Goal: Task Accomplishment & Management: Complete application form

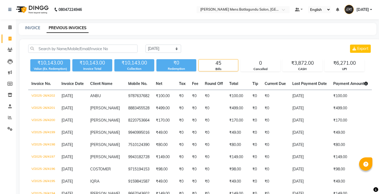
select select "[DATE]"
click at [10, 118] on icon at bounding box center [10, 118] width 4 height 4
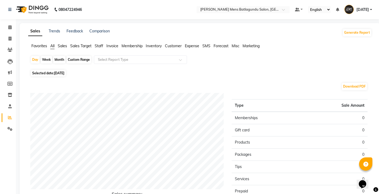
click at [62, 46] on span "Sales" at bounding box center [62, 46] width 9 height 5
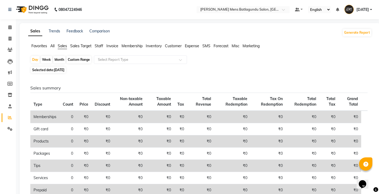
click at [59, 60] on div "Month" at bounding box center [59, 59] width 12 height 7
select select "9"
select select "2025"
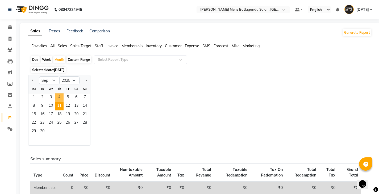
click at [59, 103] on span "11" at bounding box center [59, 106] width 9 height 9
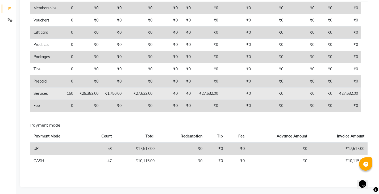
scroll to position [110, 0]
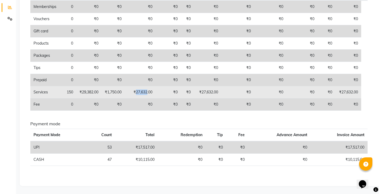
drag, startPoint x: 138, startPoint y: 91, endPoint x: 149, endPoint y: 91, distance: 11.4
click at [149, 91] on td "₹27,632.00" at bounding box center [140, 92] width 31 height 12
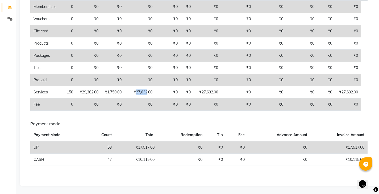
copy td "27,632"
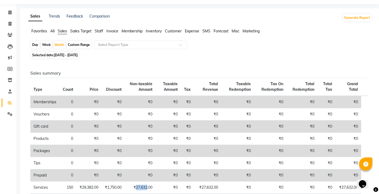
scroll to position [0, 0]
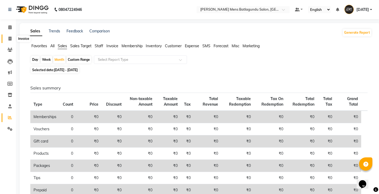
click at [7, 35] on link "Invoice" at bounding box center [8, 39] width 13 height 9
select select "service"
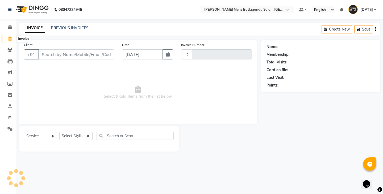
click at [8, 36] on span at bounding box center [9, 39] width 9 height 6
select select "service"
click at [82, 20] on div "08047224946 Select Location × [PERSON_NAME] Mens Batlagundu Salon, Batlagundu D…" at bounding box center [191, 97] width 383 height 194
type input "4203"
select select "8213"
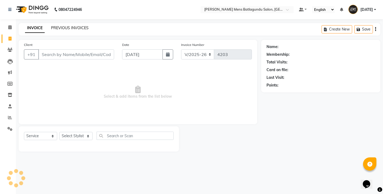
click at [76, 26] on link "PREVIOUS INVOICES" at bounding box center [70, 28] width 38 height 5
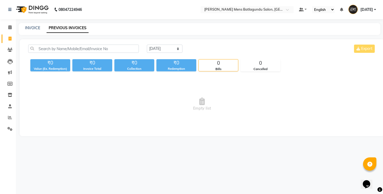
click at [241, 56] on div "[DATE] [DATE] Custom Range Export" at bounding box center [261, 51] width 237 height 13
click at [33, 28] on link "INVOICE" at bounding box center [32, 28] width 15 height 5
select select "service"
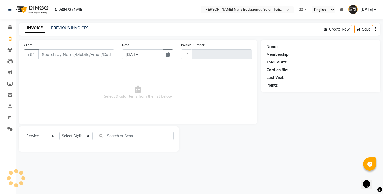
type input "4203"
select select "8213"
click at [65, 26] on link "PREVIOUS INVOICES" at bounding box center [70, 28] width 38 height 5
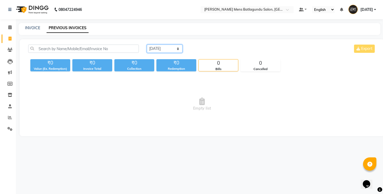
click at [169, 48] on select "[DATE] [DATE] Custom Range" at bounding box center [165, 49] width 36 height 8
select select "range"
click at [147, 45] on select "[DATE] [DATE] Custom Range" at bounding box center [165, 49] width 36 height 8
click at [203, 50] on input "[DATE]" at bounding box center [207, 48] width 37 height 7
select select "9"
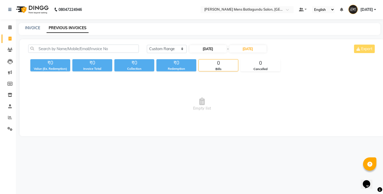
select select "2025"
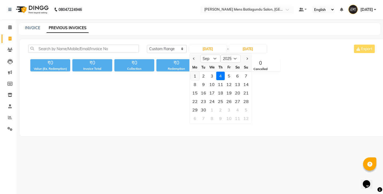
click at [193, 75] on div "1" at bounding box center [195, 76] width 9 height 9
type input "[DATE]"
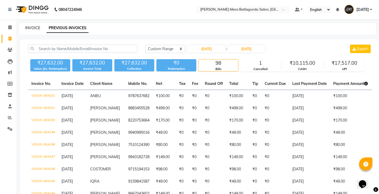
click at [38, 28] on link "INVOICE" at bounding box center [32, 28] width 15 height 5
select select "service"
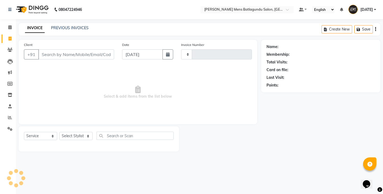
type input "4203"
select select "8213"
click at [82, 28] on link "PREVIOUS INVOICES" at bounding box center [70, 28] width 38 height 5
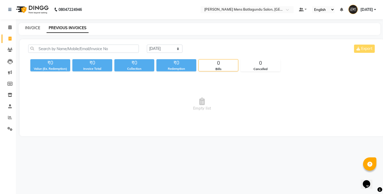
click at [35, 28] on link "INVOICE" at bounding box center [32, 28] width 15 height 5
select select "service"
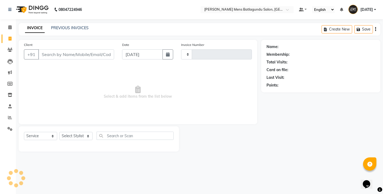
type input "4203"
select select "8213"
click at [74, 56] on input "Client" at bounding box center [76, 54] width 76 height 10
click at [68, 57] on input "Client" at bounding box center [76, 54] width 76 height 10
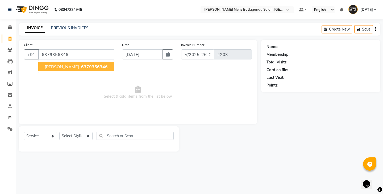
type input "6379356346"
click at [52, 66] on span "[PERSON_NAME]" at bounding box center [62, 66] width 34 height 5
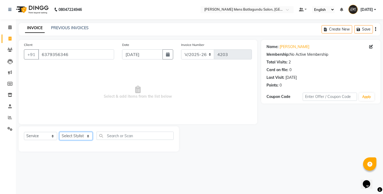
click at [84, 136] on select "Select Stylist Admin [PERSON_NAME][DATE] SAHIB [PERSON_NAME]" at bounding box center [75, 136] width 33 height 8
select select "89703"
click at [59, 132] on select "Select Stylist Admin [PERSON_NAME][DATE] SAHIB [PERSON_NAME]" at bounding box center [75, 136] width 33 height 8
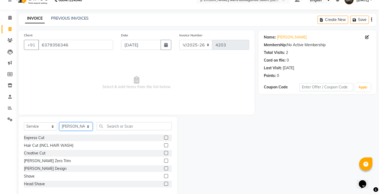
scroll to position [19, 0]
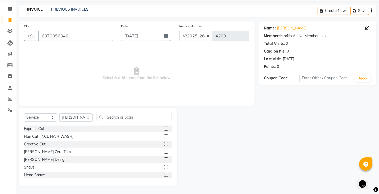
click at [164, 128] on label at bounding box center [166, 129] width 4 height 4
click at [164, 128] on input "checkbox" at bounding box center [165, 128] width 3 height 3
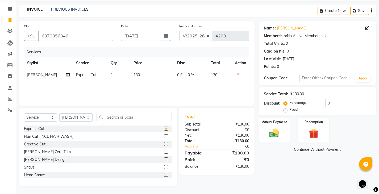
checkbox input "false"
click at [160, 153] on div "[PERSON_NAME] Zero Trim" at bounding box center [98, 152] width 148 height 7
click at [164, 151] on label at bounding box center [166, 152] width 4 height 4
click at [164, 151] on input "checkbox" at bounding box center [165, 152] width 3 height 3
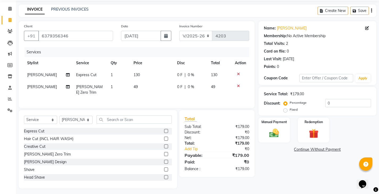
checkbox input "false"
click at [166, 77] on td "130" at bounding box center [151, 75] width 43 height 12
select select "89703"
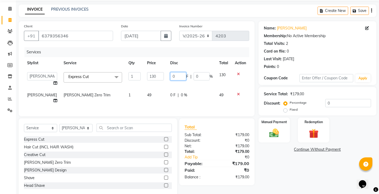
click at [170, 77] on input "0" at bounding box center [178, 76] width 16 height 8
type input "30"
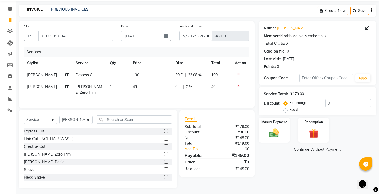
click at [170, 85] on tbody "[PERSON_NAME] Express Cut 1 130 30 F | 23.08 % 100 [PERSON_NAME] Zero Trim 1 49…" at bounding box center [136, 84] width 225 height 30
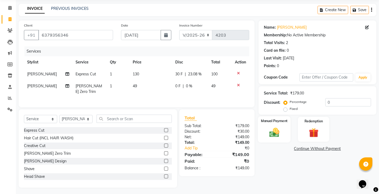
click at [280, 134] on img at bounding box center [274, 132] width 16 height 11
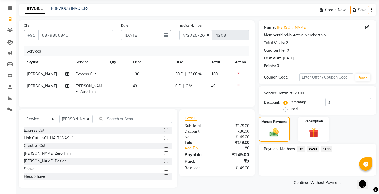
scroll to position [20, 0]
click at [307, 148] on div "CASH" at bounding box center [312, 149] width 14 height 7
click at [313, 150] on span "CASH" at bounding box center [312, 149] width 11 height 6
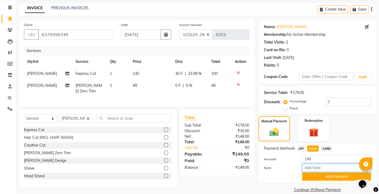
click at [314, 172] on input "Note:" at bounding box center [336, 168] width 69 height 8
click at [314, 176] on button "Add Payment" at bounding box center [336, 177] width 69 height 8
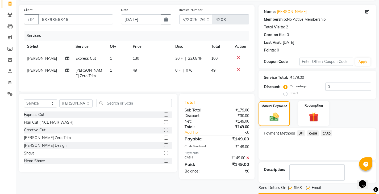
scroll to position [50, 0]
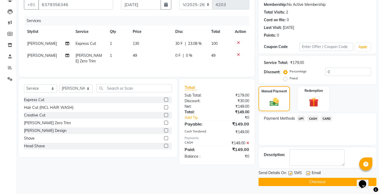
click at [315, 189] on main "INVOICE PREVIOUS INVOICES Create New Save Client [PHONE_NUMBER] Date [DATE] Inv…" at bounding box center [197, 83] width 363 height 221
click at [316, 185] on button "Checkout" at bounding box center [318, 182] width 118 height 8
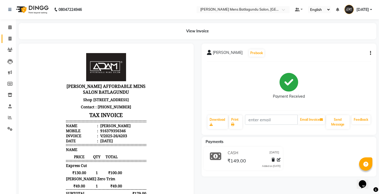
click at [9, 42] on link "Invoice" at bounding box center [8, 39] width 13 height 9
select select "service"
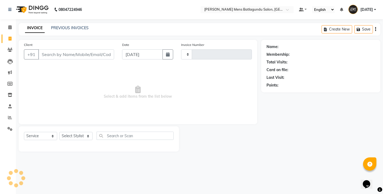
type input "4204"
select select "8213"
drag, startPoint x: 81, startPoint y: 45, endPoint x: 79, endPoint y: 48, distance: 3.9
click at [81, 45] on div "Client +91" at bounding box center [69, 53] width 98 height 22
click at [77, 52] on input "Client" at bounding box center [76, 54] width 76 height 10
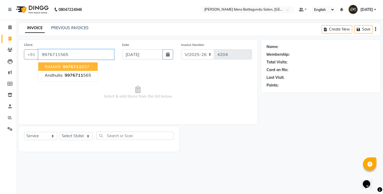
type input "9976711565"
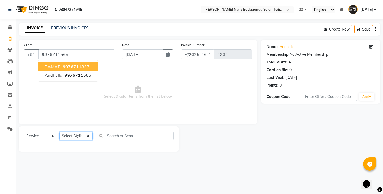
click at [80, 135] on select "Select Stylist Admin [PERSON_NAME][DATE] SAHIB [PERSON_NAME]" at bounding box center [75, 136] width 33 height 8
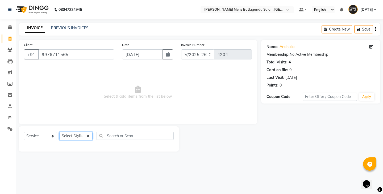
select select "89172"
click at [59, 132] on select "Select Stylist Admin [PERSON_NAME][DATE] SAHIB [PERSON_NAME]" at bounding box center [75, 136] width 33 height 8
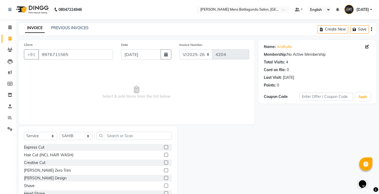
click at [164, 169] on label at bounding box center [166, 171] width 4 height 4
click at [164, 169] on input "checkbox" at bounding box center [165, 170] width 3 height 3
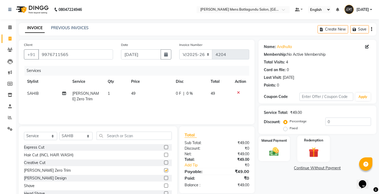
checkbox input "false"
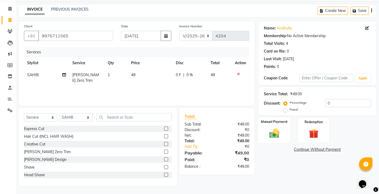
click at [285, 133] on div "Manual Payment" at bounding box center [274, 130] width 33 height 26
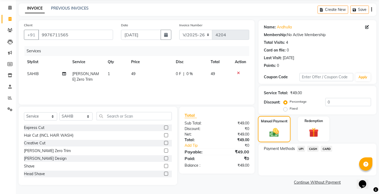
scroll to position [20, 0]
click at [299, 150] on span "UPI" at bounding box center [301, 149] width 8 height 6
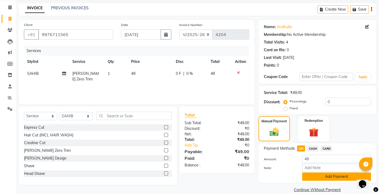
click at [311, 178] on button "Add Payment" at bounding box center [336, 177] width 69 height 8
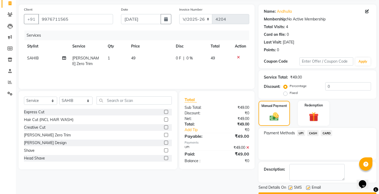
scroll to position [50, 0]
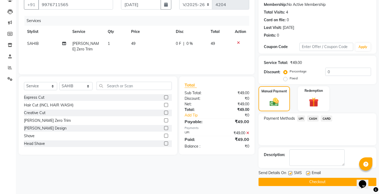
drag, startPoint x: 311, startPoint y: 184, endPoint x: 309, endPoint y: 186, distance: 3.4
click at [310, 186] on button "Checkout" at bounding box center [318, 182] width 118 height 8
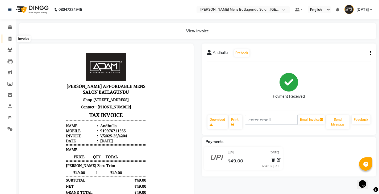
click at [9, 38] on icon at bounding box center [10, 39] width 3 height 4
select select "service"
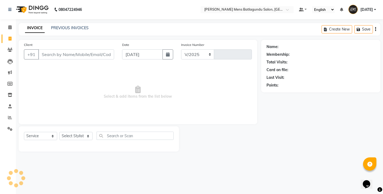
select select "8213"
type input "4205"
click at [61, 50] on input "Client" at bounding box center [76, 54] width 76 height 10
click at [65, 52] on input "Client" at bounding box center [76, 54] width 76 height 10
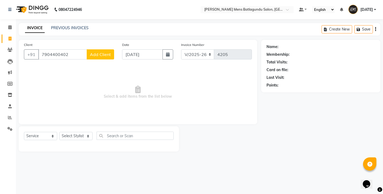
type input "7904400402"
click at [100, 58] on button "Add Client" at bounding box center [100, 54] width 27 height 10
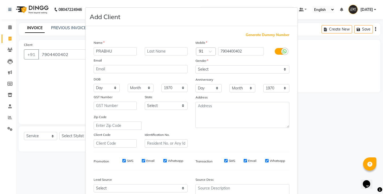
type input "PRABHU"
click at [211, 66] on select "Select [DEMOGRAPHIC_DATA] [DEMOGRAPHIC_DATA] Other Prefer Not To Say" at bounding box center [242, 69] width 94 height 8
select select "[DEMOGRAPHIC_DATA]"
click at [195, 65] on select "Select [DEMOGRAPHIC_DATA] [DEMOGRAPHIC_DATA] Other Prefer Not To Say" at bounding box center [242, 69] width 94 height 8
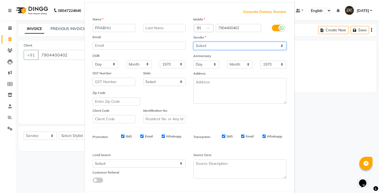
scroll to position [51, 0]
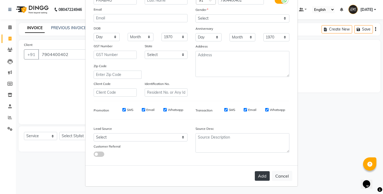
click at [261, 177] on button "Add" at bounding box center [262, 177] width 15 height 10
select select
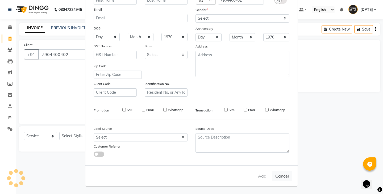
select select
checkbox input "false"
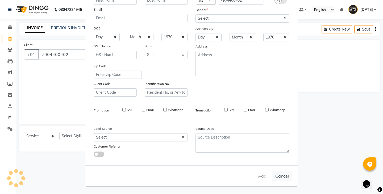
checkbox input "false"
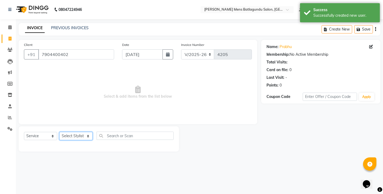
click at [87, 138] on select "Select Stylist Admin [PERSON_NAME][DATE] SAHIB [PERSON_NAME]" at bounding box center [75, 136] width 33 height 8
select select "78653"
click at [59, 132] on select "Select Stylist Admin [PERSON_NAME][DATE] SAHIB [PERSON_NAME]" at bounding box center [75, 136] width 33 height 8
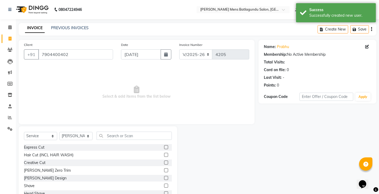
click at [164, 162] on label at bounding box center [166, 163] width 4 height 4
click at [164, 162] on input "checkbox" at bounding box center [165, 162] width 3 height 3
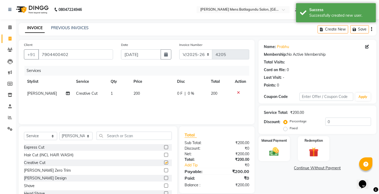
checkbox input "false"
click at [284, 159] on div "Manual Payment" at bounding box center [274, 149] width 33 height 26
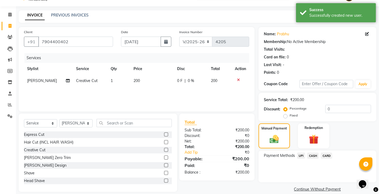
scroll to position [20, 0]
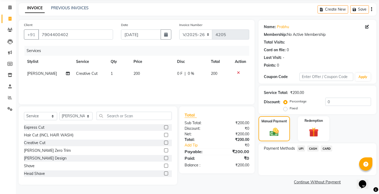
click at [312, 151] on span "CASH" at bounding box center [312, 149] width 11 height 6
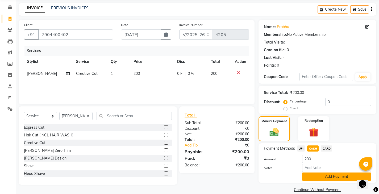
click at [317, 176] on button "Add Payment" at bounding box center [336, 177] width 69 height 8
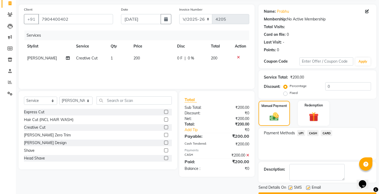
scroll to position [50, 0]
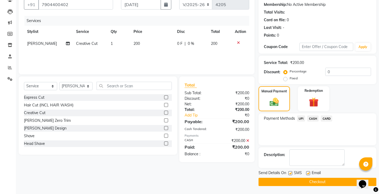
click at [317, 181] on button "Checkout" at bounding box center [318, 182] width 118 height 8
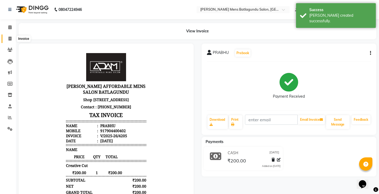
click at [10, 36] on span at bounding box center [9, 39] width 9 height 6
select select "service"
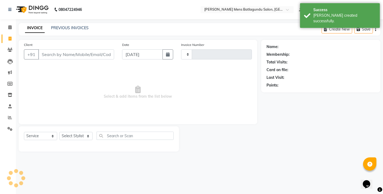
type input "4206"
select select "8213"
click at [57, 48] on div "Client +91" at bounding box center [69, 53] width 98 height 22
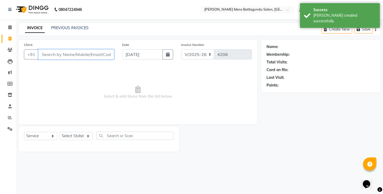
click at [57, 51] on input "Client" at bounding box center [76, 54] width 76 height 10
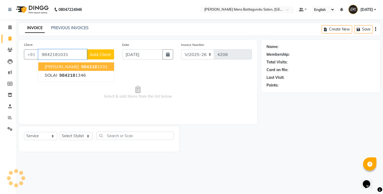
type input "9842181031"
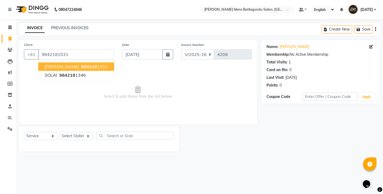
click at [89, 67] on span "984218" at bounding box center [89, 66] width 16 height 5
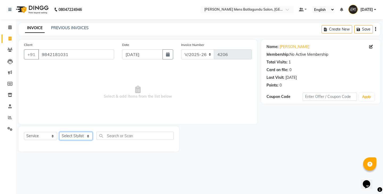
click at [82, 138] on select "Select Stylist Admin [PERSON_NAME][DATE] SAHIB [PERSON_NAME]" at bounding box center [75, 136] width 33 height 8
select select "89172"
click at [59, 132] on select "Select Stylist Admin [PERSON_NAME][DATE] SAHIB [PERSON_NAME]" at bounding box center [75, 136] width 33 height 8
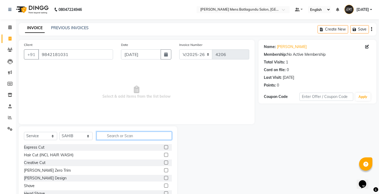
click at [124, 136] on input "text" at bounding box center [134, 136] width 75 height 8
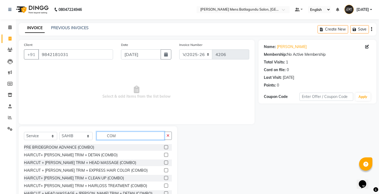
type input "COM"
click at [164, 170] on label at bounding box center [166, 171] width 4 height 4
click at [164, 170] on input "checkbox" at bounding box center [165, 170] width 3 height 3
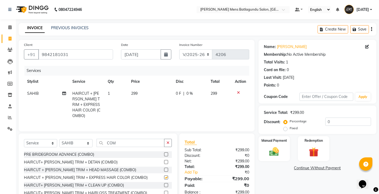
checkbox input "false"
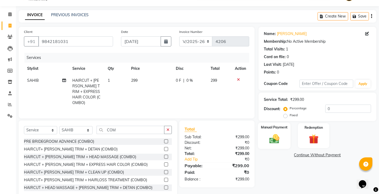
scroll to position [24, 0]
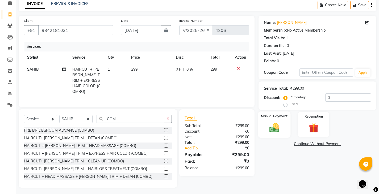
click at [273, 132] on img at bounding box center [274, 127] width 16 height 11
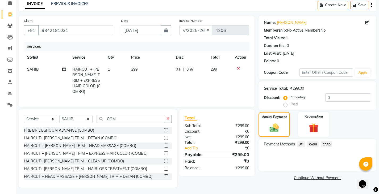
click at [310, 144] on span "CASH" at bounding box center [312, 145] width 11 height 6
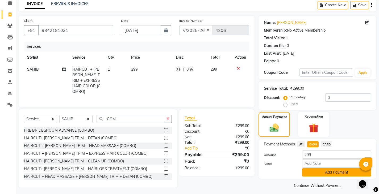
click at [311, 173] on button "Add Payment" at bounding box center [336, 173] width 69 height 8
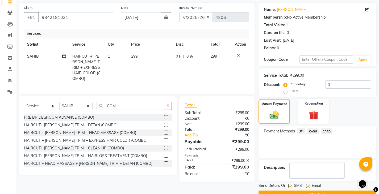
scroll to position [50, 0]
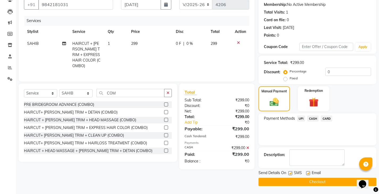
click at [327, 181] on button "Checkout" at bounding box center [318, 182] width 118 height 8
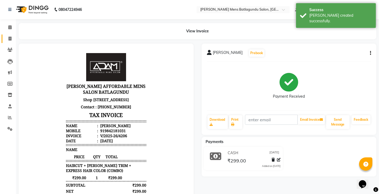
click at [7, 39] on span at bounding box center [9, 39] width 9 height 6
select select "service"
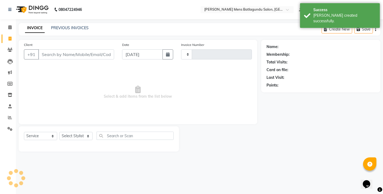
type input "4207"
select select "8213"
click at [58, 54] on input "Client" at bounding box center [76, 54] width 76 height 10
click at [76, 35] on div "INVOICE PREVIOUS INVOICES Create New Save" at bounding box center [200, 29] width 362 height 13
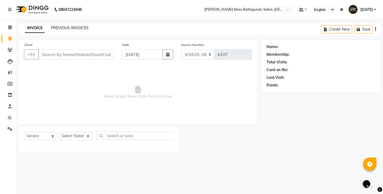
click at [75, 30] on link "PREVIOUS INVOICES" at bounding box center [70, 28] width 38 height 5
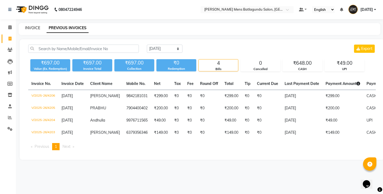
click at [31, 28] on link "INVOICE" at bounding box center [32, 28] width 15 height 5
select select "8213"
select select "service"
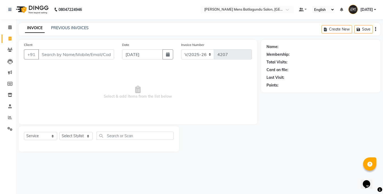
click at [61, 56] on input "Client" at bounding box center [76, 54] width 76 height 10
type input "9442265658"
click at [98, 56] on span "Add Client" at bounding box center [100, 54] width 21 height 5
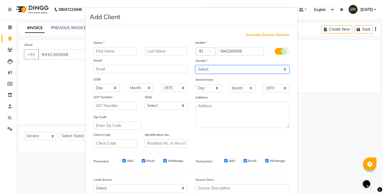
click at [216, 71] on select "Select [DEMOGRAPHIC_DATA] [DEMOGRAPHIC_DATA] Other Prefer Not To Say" at bounding box center [242, 69] width 94 height 8
select select "[DEMOGRAPHIC_DATA]"
click at [195, 65] on select "Select [DEMOGRAPHIC_DATA] [DEMOGRAPHIC_DATA] Other Prefer Not To Say" at bounding box center [242, 69] width 94 height 8
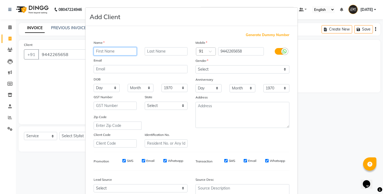
click at [122, 50] on input "text" at bounding box center [115, 51] width 43 height 8
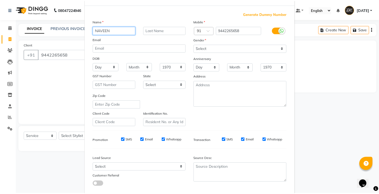
scroll to position [51, 0]
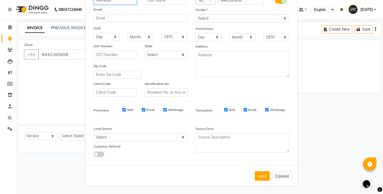
type input "NAVEEN"
click at [252, 179] on div "Add Cancel" at bounding box center [191, 176] width 212 height 21
click at [259, 176] on button "Add" at bounding box center [262, 177] width 15 height 10
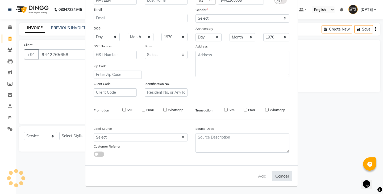
select select
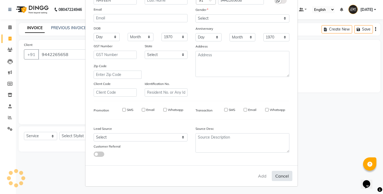
select select
checkbox input "false"
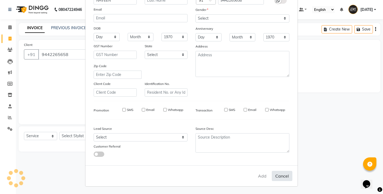
checkbox input "false"
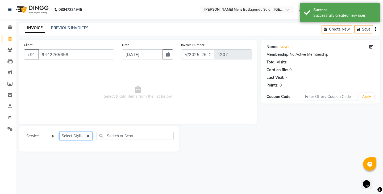
drag, startPoint x: 76, startPoint y: 135, endPoint x: 77, endPoint y: 139, distance: 4.7
click at [76, 135] on select "Select Stylist Admin [PERSON_NAME][DATE] SAHIB [PERSON_NAME]" at bounding box center [75, 136] width 33 height 8
select select "89703"
click at [59, 132] on select "Select Stylist Admin [PERSON_NAME][DATE] SAHIB [PERSON_NAME]" at bounding box center [75, 136] width 33 height 8
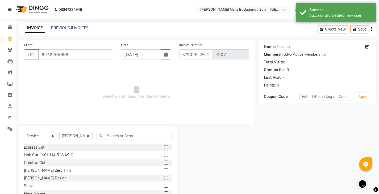
click at [164, 146] on label at bounding box center [166, 147] width 4 height 4
click at [164, 146] on input "checkbox" at bounding box center [165, 147] width 3 height 3
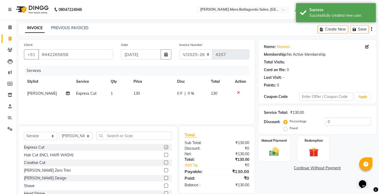
checkbox input "false"
click at [164, 185] on label at bounding box center [166, 186] width 4 height 4
click at [164, 185] on input "checkbox" at bounding box center [165, 186] width 3 height 3
checkbox input "false"
click at [177, 93] on span "0 F" at bounding box center [179, 94] width 5 height 6
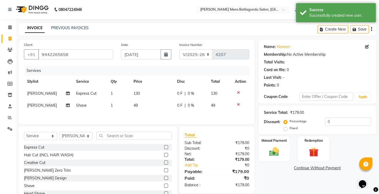
select select "89703"
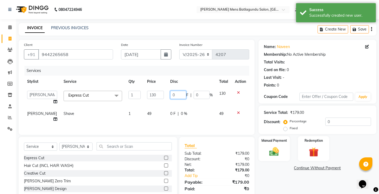
click at [171, 92] on input "0" at bounding box center [178, 95] width 16 height 8
type input "30"
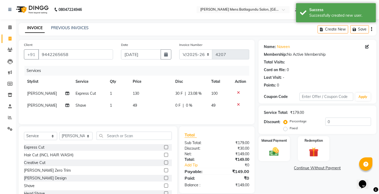
drag, startPoint x: 153, startPoint y: 115, endPoint x: 215, endPoint y: 127, distance: 63.4
click at [154, 115] on div "Services Stylist Service Qty Price Disc Total Action [PERSON_NAME] Express Cut …" at bounding box center [136, 92] width 225 height 53
click at [283, 152] on div "Manual Payment" at bounding box center [274, 149] width 33 height 26
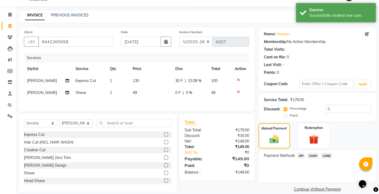
scroll to position [20, 0]
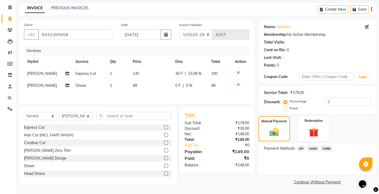
click at [305, 148] on span "UPI" at bounding box center [301, 149] width 8 height 6
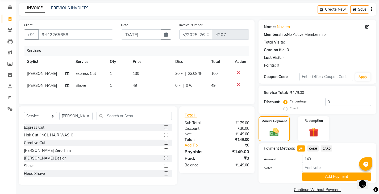
click at [317, 151] on span "CASH" at bounding box center [312, 149] width 11 height 6
click at [317, 180] on button "Add Payment" at bounding box center [336, 177] width 69 height 8
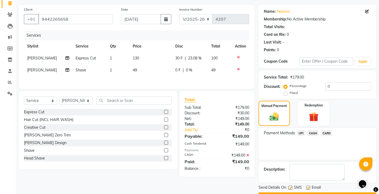
scroll to position [50, 0]
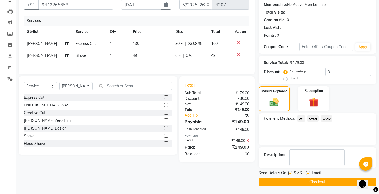
drag, startPoint x: 314, startPoint y: 185, endPoint x: 322, endPoint y: 179, distance: 10.1
click at [314, 185] on button "Checkout" at bounding box center [318, 182] width 118 height 8
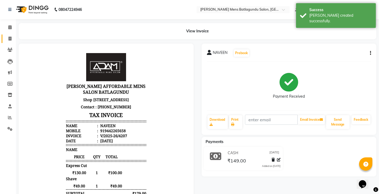
click at [5, 38] on span at bounding box center [9, 39] width 9 height 6
select select "service"
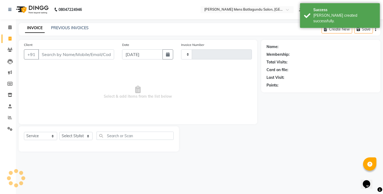
type input "4208"
select select "8213"
click at [71, 53] on input "Client" at bounding box center [76, 54] width 76 height 10
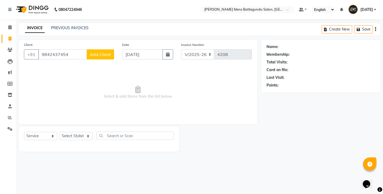
type input "9842437454"
click at [100, 55] on span "Add Client" at bounding box center [100, 54] width 21 height 5
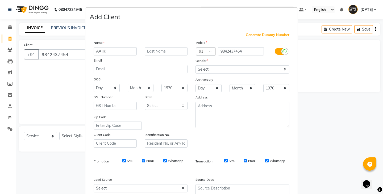
type input "AAJIK"
click at [208, 75] on div "Mobile Country Code × 91 9842437454 Gender Select [DEMOGRAPHIC_DATA] [DEMOGRAPH…" at bounding box center [243, 94] width 102 height 108
click at [196, 66] on select "Select [DEMOGRAPHIC_DATA] [DEMOGRAPHIC_DATA] Other Prefer Not To Say" at bounding box center [242, 69] width 94 height 8
select select "[DEMOGRAPHIC_DATA]"
click at [195, 65] on select "Select [DEMOGRAPHIC_DATA] [DEMOGRAPHIC_DATA] Other Prefer Not To Say" at bounding box center [242, 69] width 94 height 8
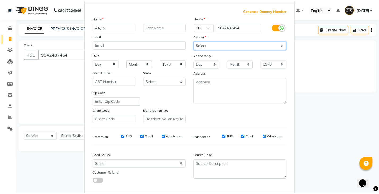
scroll to position [51, 0]
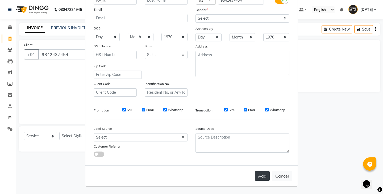
click at [261, 177] on button "Add" at bounding box center [262, 177] width 15 height 10
select select
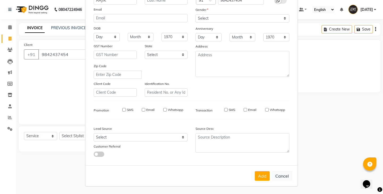
select select
checkbox input "false"
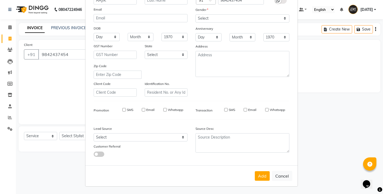
checkbox input "false"
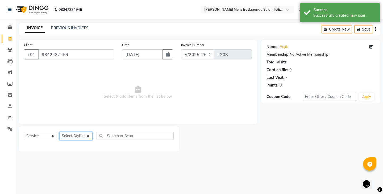
click at [81, 138] on select "Select Stylist Admin [PERSON_NAME][DATE] SAHIB [PERSON_NAME]" at bounding box center [75, 136] width 33 height 8
select select "89703"
click at [59, 132] on select "Select Stylist Admin [PERSON_NAME][DATE] SAHIB [PERSON_NAME]" at bounding box center [75, 136] width 33 height 8
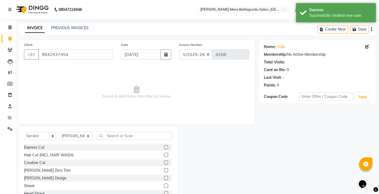
click at [164, 146] on label at bounding box center [166, 147] width 4 height 4
click at [164, 146] on input "checkbox" at bounding box center [165, 147] width 3 height 3
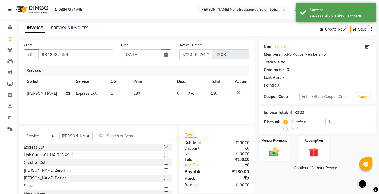
checkbox input "false"
click at [177, 88] on td "0 F | 0 %" at bounding box center [191, 94] width 34 height 12
select select "89703"
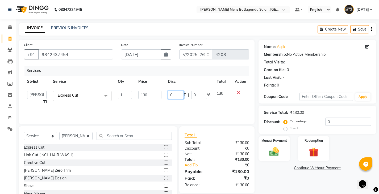
click at [169, 93] on input "0" at bounding box center [176, 95] width 16 height 8
type input "30"
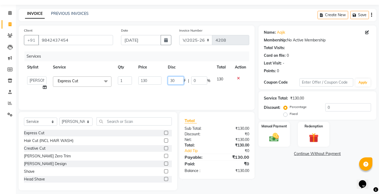
scroll to position [19, 0]
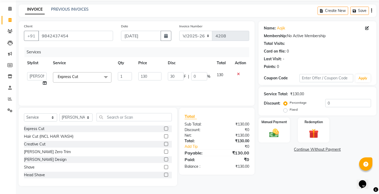
click at [220, 156] on div "₹130.00" at bounding box center [235, 153] width 36 height 6
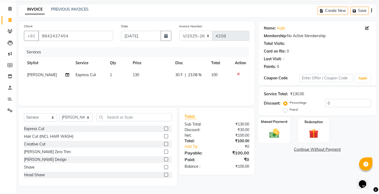
click at [282, 135] on img at bounding box center [274, 133] width 16 height 11
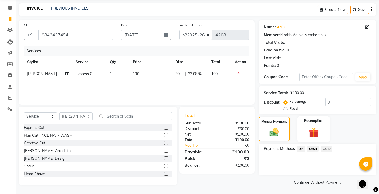
scroll to position [20, 0]
click at [315, 148] on span "CASH" at bounding box center [312, 149] width 11 height 6
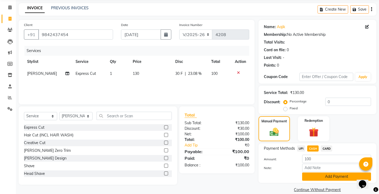
click at [314, 175] on button "Add Payment" at bounding box center [336, 177] width 69 height 8
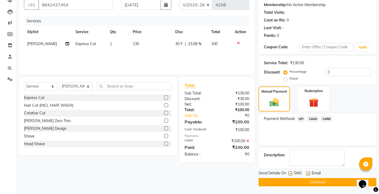
scroll to position [50, 0]
click at [310, 117] on span "CASH" at bounding box center [312, 119] width 11 height 6
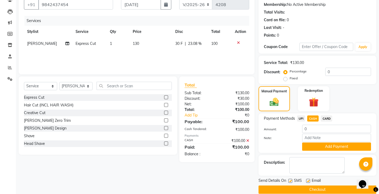
click at [300, 191] on button "Checkout" at bounding box center [318, 190] width 118 height 8
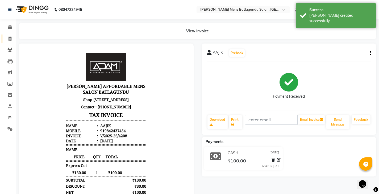
click at [13, 40] on span at bounding box center [9, 39] width 9 height 6
select select "8213"
select select "service"
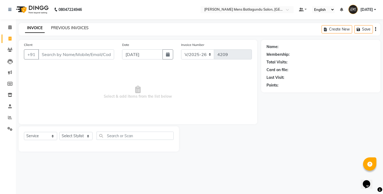
click at [70, 27] on link "PREVIOUS INVOICES" at bounding box center [70, 28] width 38 height 5
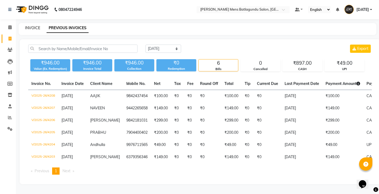
click at [36, 27] on link "INVOICE" at bounding box center [32, 28] width 15 height 5
select select "service"
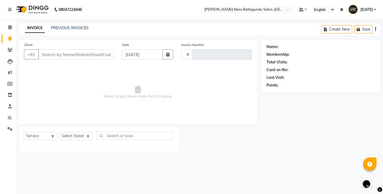
type input "4209"
select select "8213"
click at [63, 64] on div "Client +91" at bounding box center [69, 53] width 98 height 22
click at [65, 60] on div "Client +91" at bounding box center [69, 53] width 98 height 22
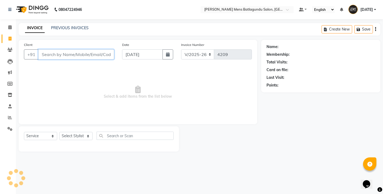
click at [68, 56] on input "Client" at bounding box center [76, 54] width 76 height 10
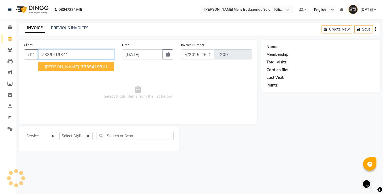
type input "7339419341"
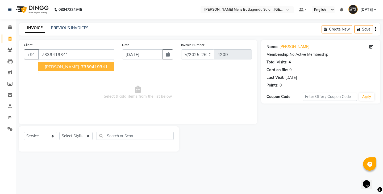
click at [51, 64] on button "[PERSON_NAME] 73394193 41" at bounding box center [76, 67] width 76 height 9
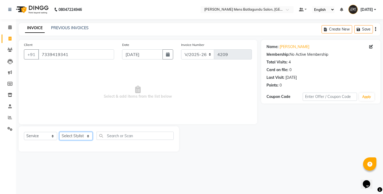
click at [76, 134] on select "Select Stylist Admin [PERSON_NAME][DATE] SAHIB [PERSON_NAME]" at bounding box center [75, 136] width 33 height 8
select select "89703"
click at [59, 132] on select "Select Stylist Admin [PERSON_NAME][DATE] SAHIB [PERSON_NAME]" at bounding box center [75, 136] width 33 height 8
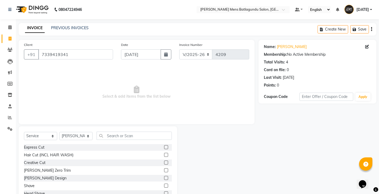
click at [164, 185] on label at bounding box center [166, 186] width 4 height 4
click at [164, 185] on input "checkbox" at bounding box center [165, 186] width 3 height 3
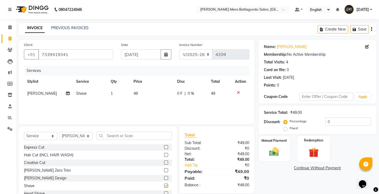
checkbox input "false"
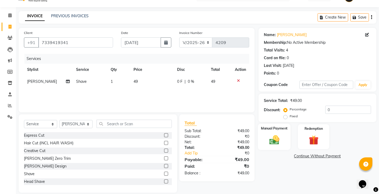
scroll to position [19, 0]
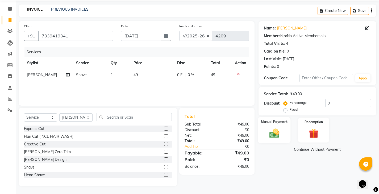
click at [276, 126] on div "Manual Payment" at bounding box center [274, 130] width 33 height 26
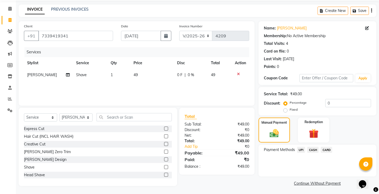
click at [301, 149] on span "UPI" at bounding box center [301, 150] width 8 height 6
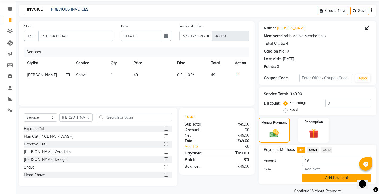
click at [305, 181] on button "Add Payment" at bounding box center [336, 178] width 69 height 8
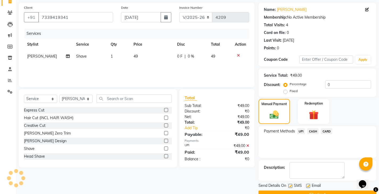
scroll to position [50, 0]
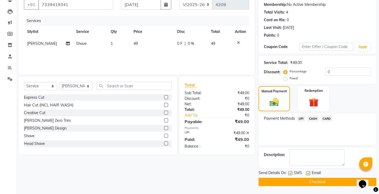
click at [306, 180] on button "Checkout" at bounding box center [318, 182] width 118 height 8
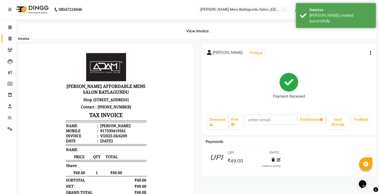
click at [10, 40] on icon at bounding box center [10, 39] width 3 height 4
select select "service"
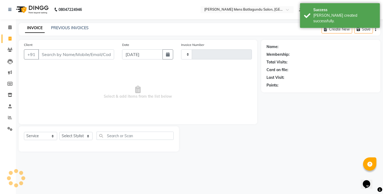
type input "4210"
select select "8213"
click at [65, 55] on input "Client" at bounding box center [76, 54] width 76 height 10
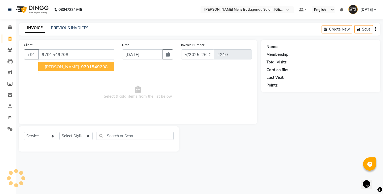
type input "9791549208"
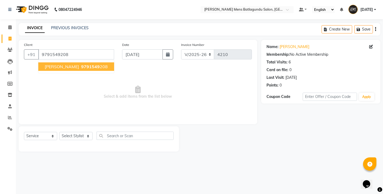
click at [70, 64] on button "[PERSON_NAME] 9791549 208" at bounding box center [76, 67] width 76 height 9
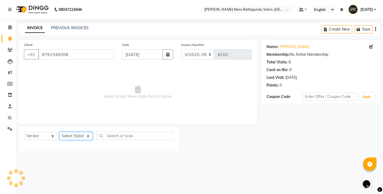
click at [77, 136] on select "Select Stylist Admin [PERSON_NAME][DATE] SAHIB [PERSON_NAME]" at bounding box center [75, 136] width 33 height 8
select select "84061"
click at [59, 132] on select "Select Stylist Admin [PERSON_NAME][DATE] SAHIB [PERSON_NAME]" at bounding box center [75, 136] width 33 height 8
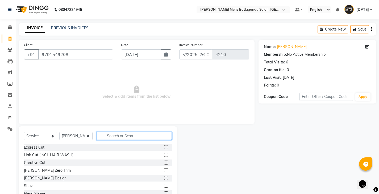
click at [127, 137] on input "text" at bounding box center [134, 136] width 75 height 8
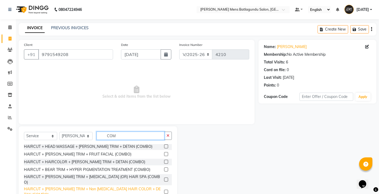
scroll to position [19, 0]
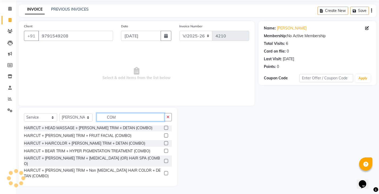
type input "COM"
click at [164, 172] on label at bounding box center [166, 174] width 4 height 4
click at [164, 172] on input "checkbox" at bounding box center [165, 173] width 3 height 3
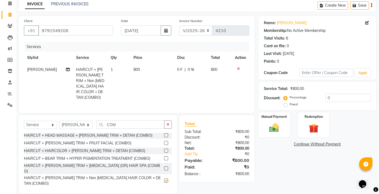
checkbox input "false"
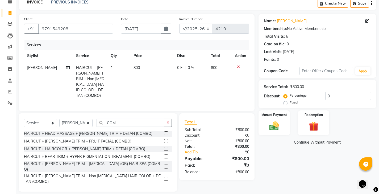
scroll to position [30, 0]
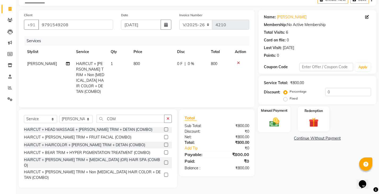
click at [279, 123] on img at bounding box center [274, 121] width 16 height 11
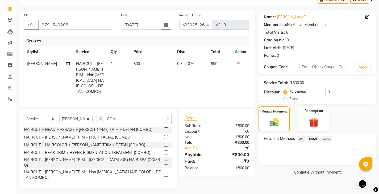
click at [300, 140] on span "UPI" at bounding box center [301, 139] width 8 height 6
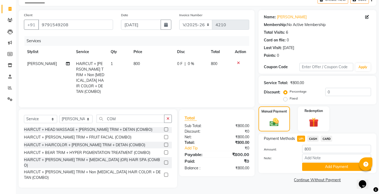
click at [313, 174] on div "Name: [PERSON_NAME] Membership: No Active Membership Total Visits: 6 Card on fi…" at bounding box center [320, 99] width 122 height 178
click at [315, 165] on button "Add Payment" at bounding box center [336, 167] width 69 height 8
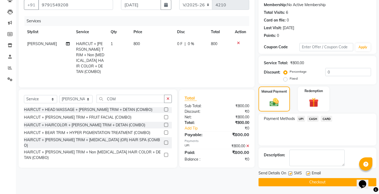
scroll to position [50, 0]
click at [312, 183] on button "Checkout" at bounding box center [318, 182] width 118 height 8
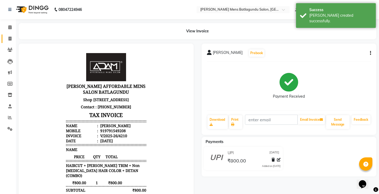
click at [9, 42] on link "Invoice" at bounding box center [8, 39] width 13 height 9
select select "service"
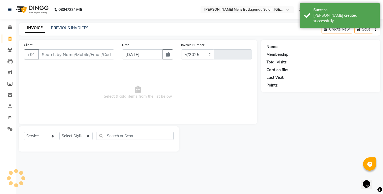
select select "8213"
type input "4211"
click at [80, 57] on input "Client" at bounding box center [76, 54] width 76 height 10
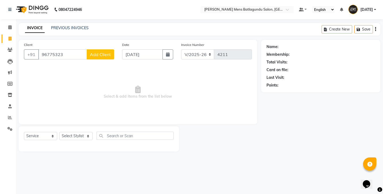
click at [49, 55] on input "96775323" at bounding box center [62, 54] width 49 height 10
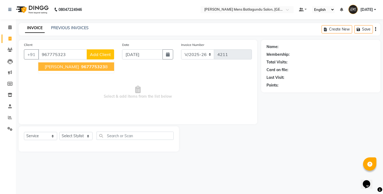
click at [81, 66] on span "967775323" at bounding box center [93, 66] width 24 height 5
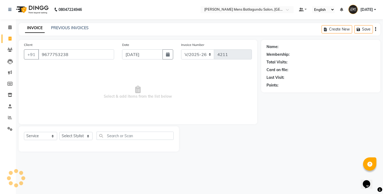
type input "9677753238"
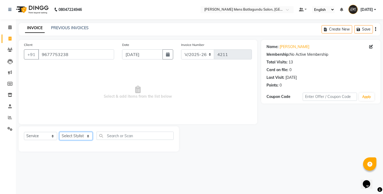
click at [76, 135] on select "Select Stylist Admin [PERSON_NAME][DATE] SAHIB [PERSON_NAME]" at bounding box center [75, 136] width 33 height 8
select select "89172"
click at [59, 132] on select "Select Stylist Admin [PERSON_NAME][DATE] SAHIB [PERSON_NAME]" at bounding box center [75, 136] width 33 height 8
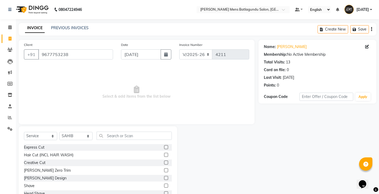
drag, startPoint x: 161, startPoint y: 184, endPoint x: 173, endPoint y: 180, distance: 12.1
click at [164, 184] on label at bounding box center [166, 186] width 4 height 4
click at [164, 185] on input "checkbox" at bounding box center [165, 186] width 3 height 3
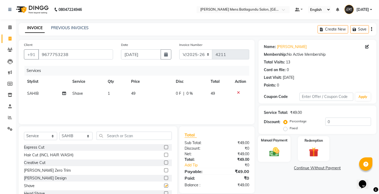
checkbox input "false"
click at [274, 155] on img at bounding box center [274, 151] width 16 height 11
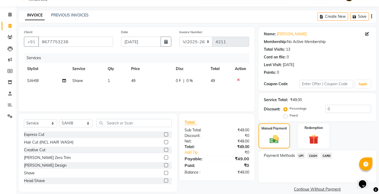
scroll to position [20, 0]
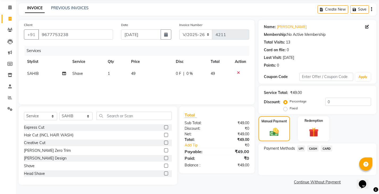
click at [313, 148] on span "CASH" at bounding box center [312, 149] width 11 height 6
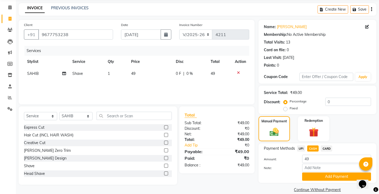
click at [316, 178] on button "Add Payment" at bounding box center [336, 177] width 69 height 8
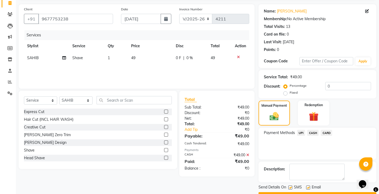
scroll to position [50, 0]
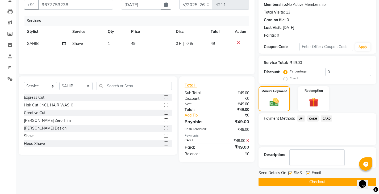
click at [312, 189] on main "INVOICE PREVIOUS INVOICES Create New Save Client [PHONE_NUMBER] Date [DATE] Inv…" at bounding box center [197, 83] width 363 height 221
click at [313, 183] on button "Checkout" at bounding box center [318, 182] width 118 height 8
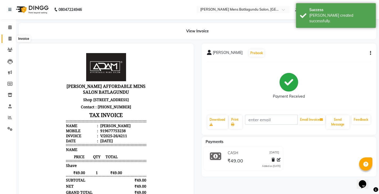
click at [6, 38] on span at bounding box center [9, 39] width 9 height 6
select select "service"
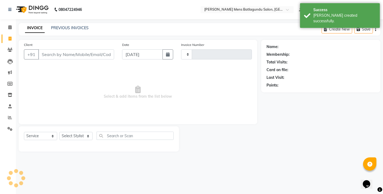
type input "4212"
select select "8213"
click at [73, 27] on link "PREVIOUS INVOICES" at bounding box center [70, 28] width 38 height 5
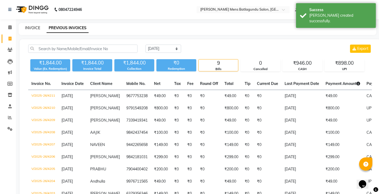
click at [31, 28] on link "INVOICE" at bounding box center [32, 28] width 15 height 5
select select "service"
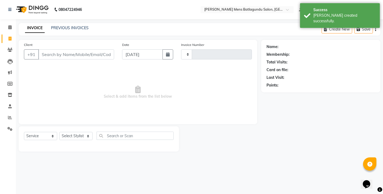
type input "4212"
select select "8213"
click at [63, 55] on input "Client" at bounding box center [76, 54] width 76 height 10
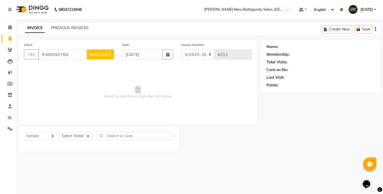
type input "9360592769"
click at [99, 51] on button "Add Client" at bounding box center [100, 54] width 27 height 10
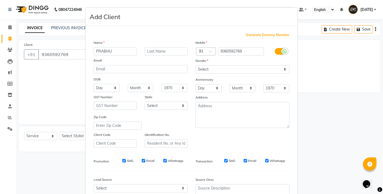
type input "PRABHU"
drag, startPoint x: 198, startPoint y: 68, endPoint x: 198, endPoint y: 71, distance: 3.5
click at [198, 68] on select "Select [DEMOGRAPHIC_DATA] [DEMOGRAPHIC_DATA] Other Prefer Not To Say" at bounding box center [242, 69] width 94 height 8
select select "[DEMOGRAPHIC_DATA]"
click at [195, 65] on select "Select [DEMOGRAPHIC_DATA] [DEMOGRAPHIC_DATA] Other Prefer Not To Say" at bounding box center [242, 69] width 94 height 8
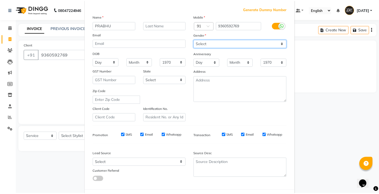
scroll to position [51, 0]
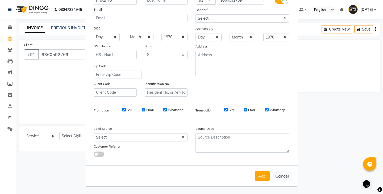
click at [265, 169] on div "Add Cancel" at bounding box center [191, 176] width 212 height 21
click at [264, 174] on button "Add" at bounding box center [262, 177] width 15 height 10
select select
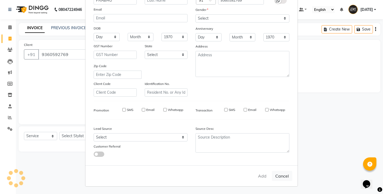
select select
checkbox input "false"
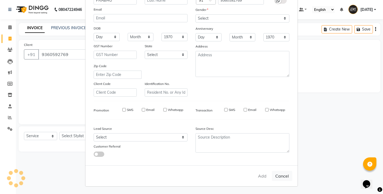
checkbox input "false"
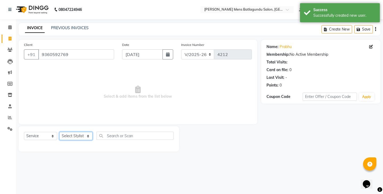
click at [77, 134] on select "Select Stylist Admin [PERSON_NAME][DATE] SAHIB [PERSON_NAME]" at bounding box center [75, 136] width 33 height 8
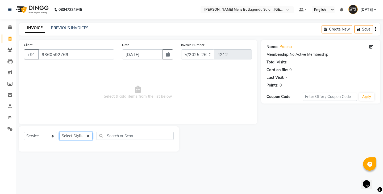
select select "89172"
click at [59, 132] on select "Select Stylist Admin [PERSON_NAME][DATE] SAHIB [PERSON_NAME]" at bounding box center [75, 136] width 33 height 8
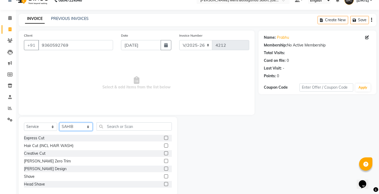
scroll to position [19, 0]
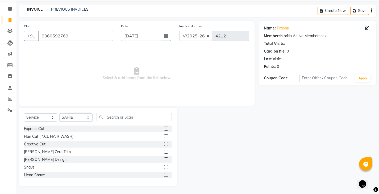
click at [164, 129] on label at bounding box center [166, 129] width 4 height 4
click at [164, 129] on input "checkbox" at bounding box center [165, 128] width 3 height 3
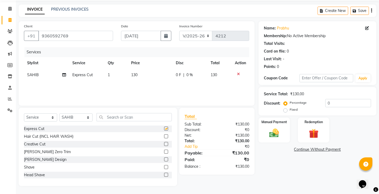
checkbox input "false"
click at [180, 70] on td "0 F | 0 %" at bounding box center [190, 75] width 35 height 12
select select "89172"
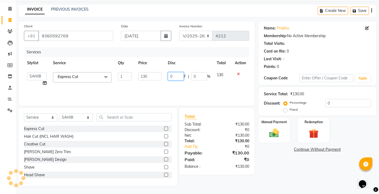
click at [169, 77] on input "0" at bounding box center [176, 76] width 16 height 8
type input "30"
click at [165, 91] on div "Services Stylist Service Qty Price Disc Total Action Admin [PERSON_NAME][DATE] …" at bounding box center [136, 73] width 225 height 53
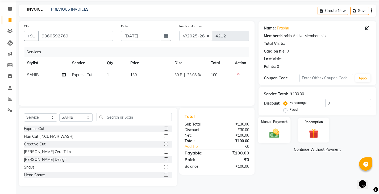
click at [269, 137] on img at bounding box center [274, 133] width 16 height 11
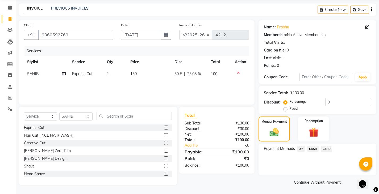
scroll to position [20, 0]
click at [301, 148] on span "UPI" at bounding box center [301, 149] width 8 height 6
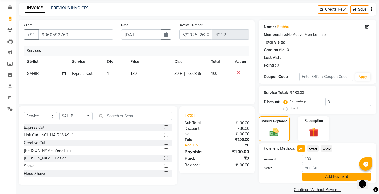
click at [309, 180] on button "Add Payment" at bounding box center [336, 177] width 69 height 8
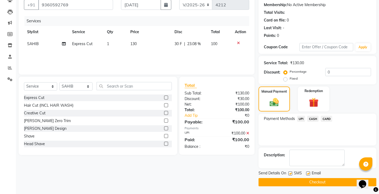
scroll to position [50, 0]
click at [312, 184] on button "Checkout" at bounding box center [318, 182] width 118 height 8
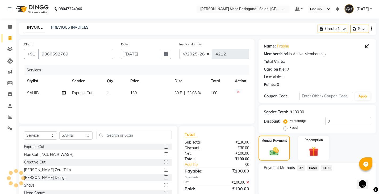
scroll to position [0, 0]
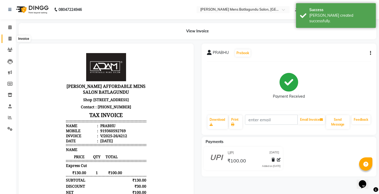
click at [9, 41] on span at bounding box center [9, 39] width 9 height 6
select select "service"
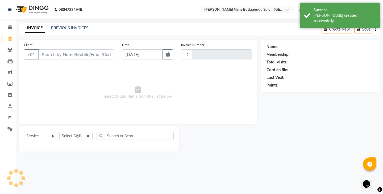
type input "4213"
select select "8213"
click at [57, 53] on input "Client" at bounding box center [76, 54] width 76 height 10
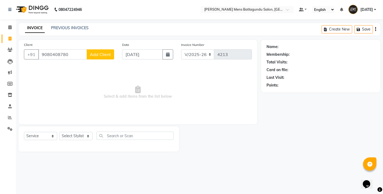
type input "9080408780"
click at [96, 52] on button "Add Client" at bounding box center [100, 54] width 27 height 10
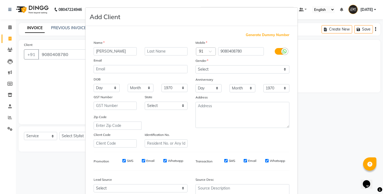
type input "[PERSON_NAME]"
click at [208, 66] on select "Select [DEMOGRAPHIC_DATA] [DEMOGRAPHIC_DATA] Other Prefer Not To Say" at bounding box center [242, 69] width 94 height 8
select select "[DEMOGRAPHIC_DATA]"
click at [195, 65] on select "Select [DEMOGRAPHIC_DATA] [DEMOGRAPHIC_DATA] Other Prefer Not To Say" at bounding box center [242, 69] width 94 height 8
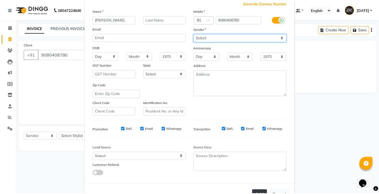
scroll to position [51, 0]
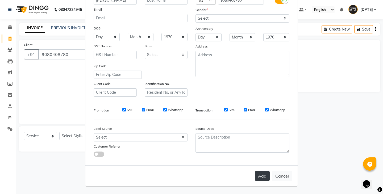
click at [263, 179] on button "Add" at bounding box center [262, 177] width 15 height 10
select select
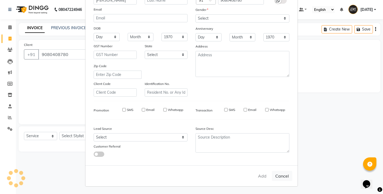
select select
checkbox input "false"
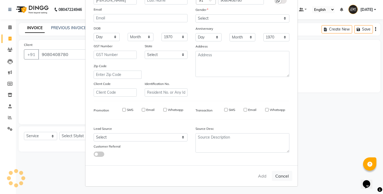
checkbox input "false"
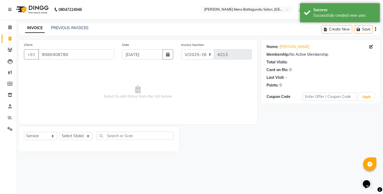
drag, startPoint x: 77, startPoint y: 129, endPoint x: 76, endPoint y: 134, distance: 5.2
click at [77, 129] on div "Select Service Product Membership Package Voucher Prepaid Gift Card Select Styl…" at bounding box center [99, 139] width 160 height 25
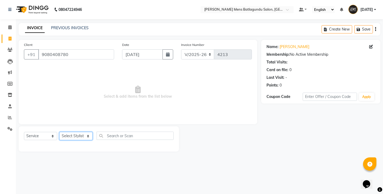
click at [76, 134] on select "Select Stylist Admin [PERSON_NAME][DATE] SAHIB [PERSON_NAME]" at bounding box center [75, 136] width 33 height 8
select select "78653"
click at [59, 132] on select "Select Stylist Admin [PERSON_NAME][DATE] SAHIB [PERSON_NAME]" at bounding box center [75, 136] width 33 height 8
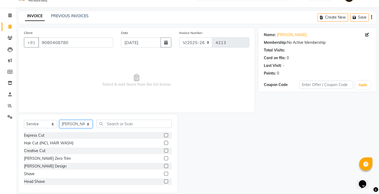
scroll to position [19, 0]
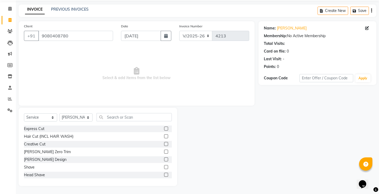
click at [164, 128] on label at bounding box center [166, 129] width 4 height 4
click at [164, 128] on input "checkbox" at bounding box center [165, 128] width 3 height 3
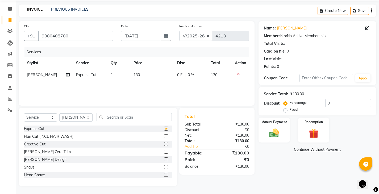
checkbox input "false"
click at [164, 168] on label at bounding box center [166, 167] width 4 height 4
click at [164, 168] on input "checkbox" at bounding box center [165, 167] width 3 height 3
checkbox input "false"
click at [170, 78] on td "130" at bounding box center [151, 75] width 43 height 12
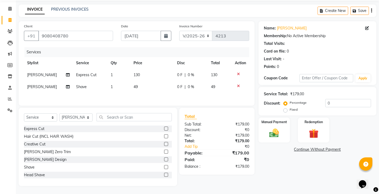
select select "78653"
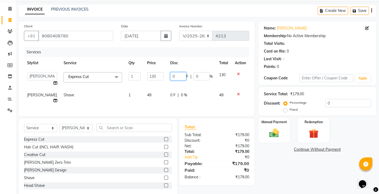
click at [170, 75] on input "0" at bounding box center [178, 76] width 16 height 8
type input "30"
click at [163, 82] on tbody "Admin [PERSON_NAME][DATE] SAHIB [PERSON_NAME] Express Cut x Express Cut Hair Cu…" at bounding box center [136, 88] width 225 height 38
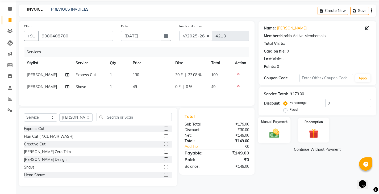
click at [280, 133] on img at bounding box center [274, 133] width 16 height 11
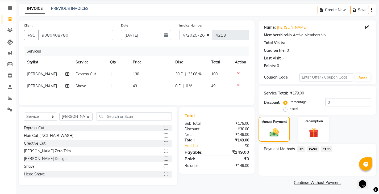
scroll to position [20, 0]
click at [302, 149] on span "UPI" at bounding box center [301, 149] width 8 height 6
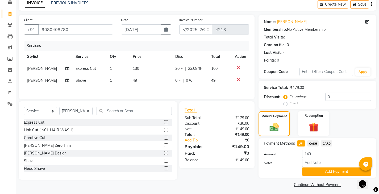
scroll to position [28, 0]
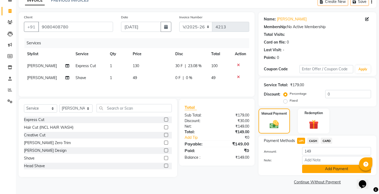
click at [333, 167] on button "Add Payment" at bounding box center [336, 169] width 69 height 8
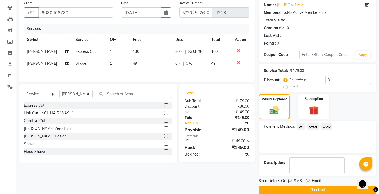
scroll to position [50, 0]
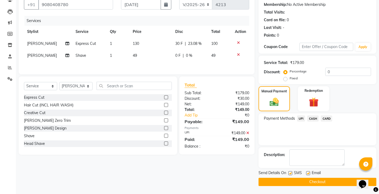
click at [319, 179] on button "Checkout" at bounding box center [318, 182] width 118 height 8
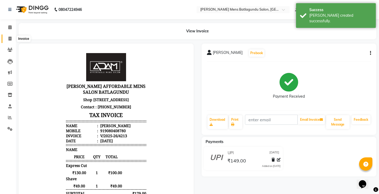
click at [9, 37] on icon at bounding box center [10, 39] width 3 height 4
select select "8213"
select select "service"
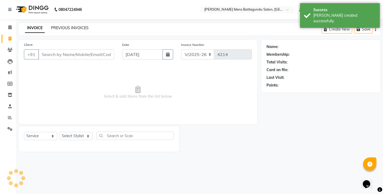
click at [75, 29] on link "PREVIOUS INVOICES" at bounding box center [70, 28] width 38 height 5
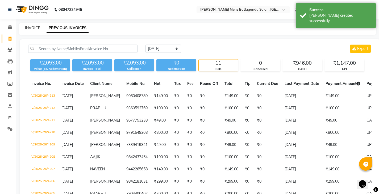
click at [34, 29] on link "INVOICE" at bounding box center [32, 28] width 15 height 5
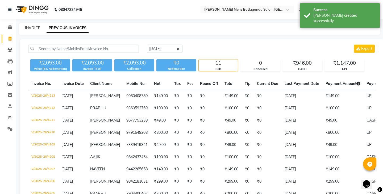
select select "8213"
select select "service"
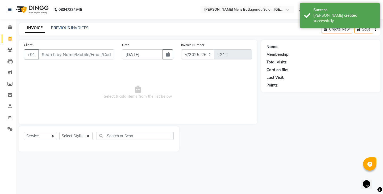
click at [57, 52] on input "Client" at bounding box center [76, 54] width 76 height 10
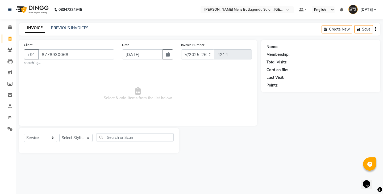
type input "8778930068"
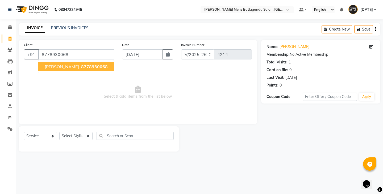
click at [90, 69] on span "8778930068" at bounding box center [94, 66] width 27 height 5
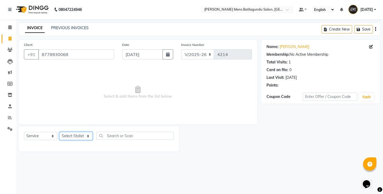
click at [82, 137] on select "Select Stylist Admin [PERSON_NAME][DATE] SAHIB [PERSON_NAME]" at bounding box center [75, 136] width 33 height 8
select select "78653"
click at [59, 132] on select "Select Stylist Admin [PERSON_NAME][DATE] SAHIB [PERSON_NAME]" at bounding box center [75, 136] width 33 height 8
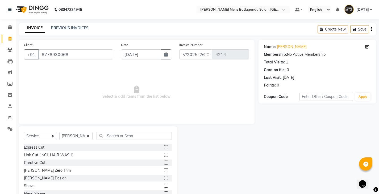
click at [164, 147] on label at bounding box center [166, 147] width 4 height 4
click at [164, 147] on input "checkbox" at bounding box center [165, 147] width 3 height 3
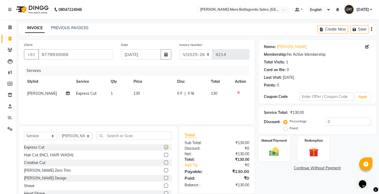
checkbox input "false"
click at [164, 178] on label at bounding box center [166, 178] width 4 height 4
click at [164, 178] on input "checkbox" at bounding box center [165, 178] width 3 height 3
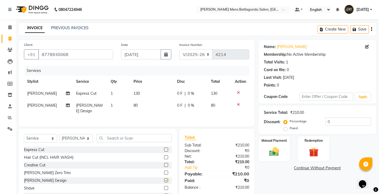
checkbox input "false"
click at [177, 89] on td "0 F | 0 %" at bounding box center [191, 94] width 34 height 12
select select "78653"
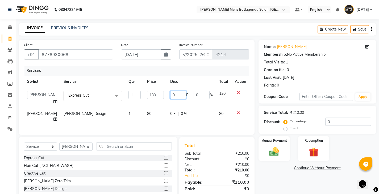
click at [170, 93] on input "0" at bounding box center [178, 95] width 16 height 8
type input "30"
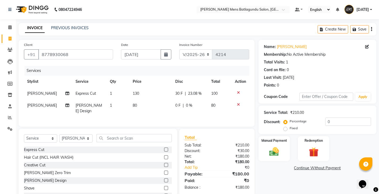
click at [160, 103] on tbody "[PERSON_NAME] Express Cut 1 130 30 F | 23.08 % 100 [PERSON_NAME] Design 1 80 0 …" at bounding box center [136, 103] width 225 height 30
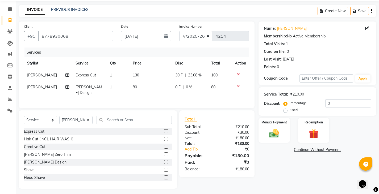
scroll to position [19, 0]
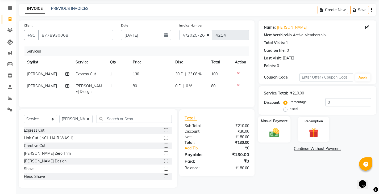
click at [265, 137] on div "Manual Payment" at bounding box center [274, 129] width 33 height 26
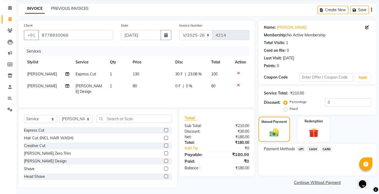
scroll to position [20, 0]
click at [312, 149] on span "CASH" at bounding box center [312, 149] width 11 height 6
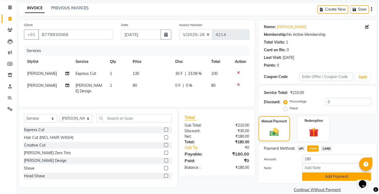
click at [314, 178] on button "Add Payment" at bounding box center [336, 177] width 69 height 8
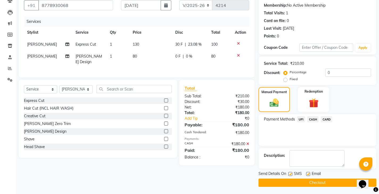
scroll to position [50, 0]
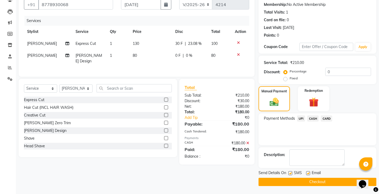
click at [305, 185] on button "Checkout" at bounding box center [318, 182] width 118 height 8
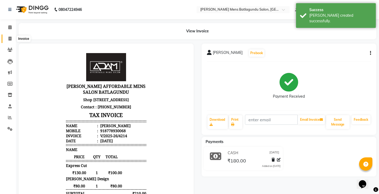
click at [10, 37] on icon at bounding box center [10, 39] width 3 height 4
select select "service"
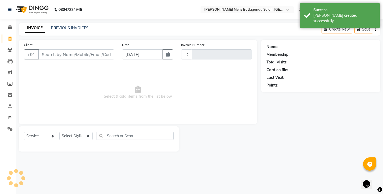
type input "4215"
select select "8213"
click at [72, 27] on link "PREVIOUS INVOICES" at bounding box center [70, 28] width 38 height 5
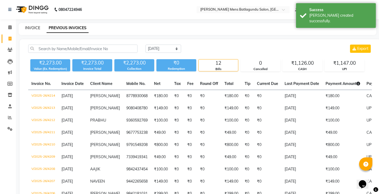
click at [38, 27] on link "INVOICE" at bounding box center [32, 28] width 15 height 5
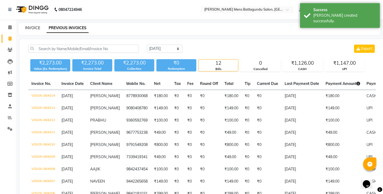
select select "8213"
select select "service"
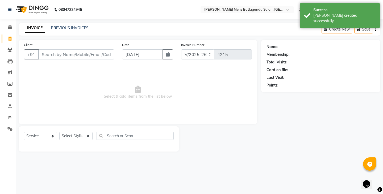
click at [63, 61] on div "Client +91" at bounding box center [69, 53] width 98 height 22
click at [61, 56] on input "Client" at bounding box center [76, 54] width 76 height 10
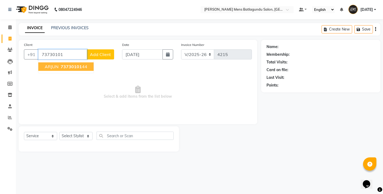
click at [54, 69] on button "ARJUN 73730101 44" at bounding box center [65, 67] width 55 height 9
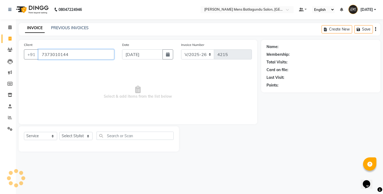
type input "7373010144"
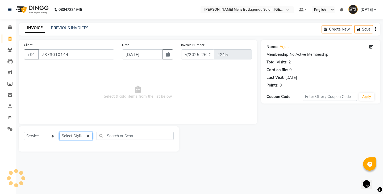
click at [72, 135] on select "Select Stylist Admin [PERSON_NAME][DATE] SAHIB [PERSON_NAME]" at bounding box center [75, 136] width 33 height 8
select select "89172"
click at [59, 132] on select "Select Stylist Admin [PERSON_NAME][DATE] SAHIB [PERSON_NAME]" at bounding box center [75, 136] width 33 height 8
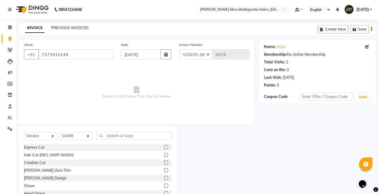
click at [164, 147] on label at bounding box center [166, 147] width 4 height 4
click at [164, 147] on input "checkbox" at bounding box center [165, 147] width 3 height 3
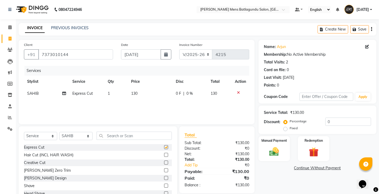
click at [170, 95] on td "130" at bounding box center [150, 94] width 45 height 12
checkbox input "false"
select select "89172"
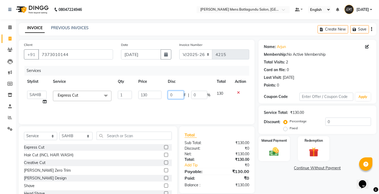
click at [168, 93] on input "0" at bounding box center [176, 95] width 16 height 8
type input "30"
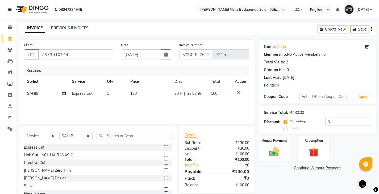
drag, startPoint x: 165, startPoint y: 112, endPoint x: 215, endPoint y: 107, distance: 49.8
click at [166, 112] on div "Services Stylist Service Qty Price Disc Total Action SAHIB Express Cut 1 130 30…" at bounding box center [136, 92] width 225 height 53
click at [275, 149] on img at bounding box center [274, 151] width 16 height 11
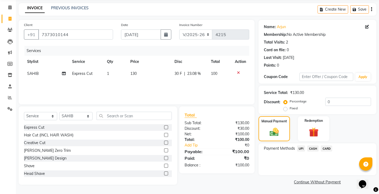
click at [302, 149] on span "UPI" at bounding box center [301, 149] width 8 height 6
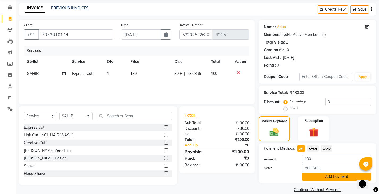
click at [311, 174] on button "Add Payment" at bounding box center [336, 177] width 69 height 8
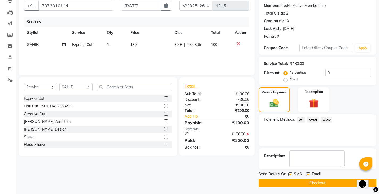
scroll to position [50, 0]
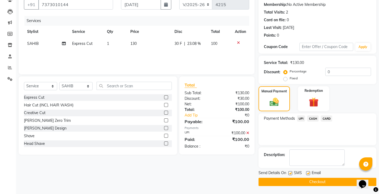
click at [313, 185] on button "Checkout" at bounding box center [318, 182] width 118 height 8
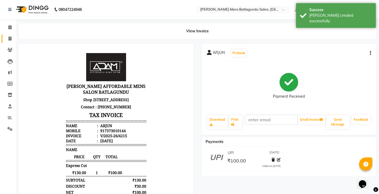
click at [10, 42] on link "Invoice" at bounding box center [8, 39] width 13 height 9
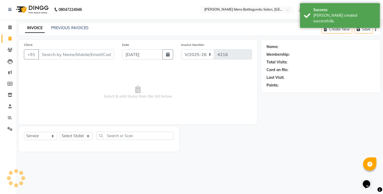
click at [73, 59] on input "Client" at bounding box center [76, 54] width 76 height 10
click at [72, 58] on input "Client" at bounding box center [76, 54] width 76 height 10
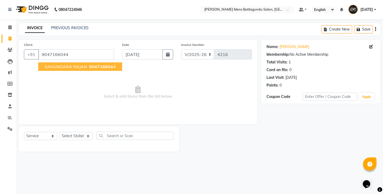
click at [89, 66] on span "904716604" at bounding box center [101, 66] width 24 height 5
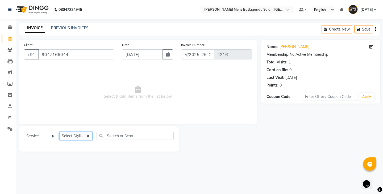
click at [75, 138] on select "Select Stylist Admin [PERSON_NAME][DATE] SAHIB [PERSON_NAME]" at bounding box center [75, 136] width 33 height 8
click at [59, 132] on select "Select Stylist Admin [PERSON_NAME][DATE] SAHIB [PERSON_NAME]" at bounding box center [75, 136] width 33 height 8
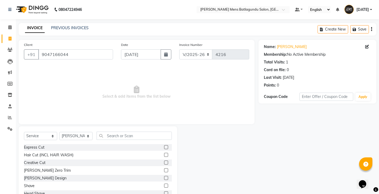
click at [164, 186] on label at bounding box center [166, 186] width 4 height 4
click at [164, 186] on input "checkbox" at bounding box center [165, 186] width 3 height 3
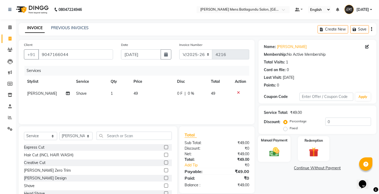
click at [271, 158] on div "Manual Payment" at bounding box center [274, 149] width 33 height 26
click at [313, 168] on span "CASH" at bounding box center [312, 169] width 11 height 6
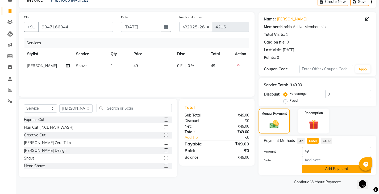
click at [316, 170] on button "Add Payment" at bounding box center [336, 169] width 69 height 8
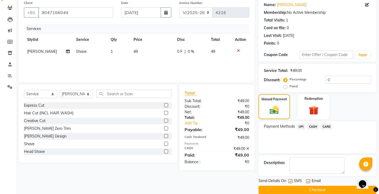
scroll to position [50, 0]
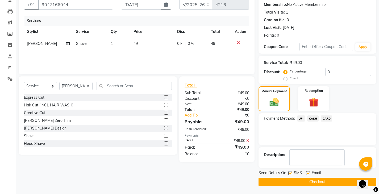
click at [301, 181] on button "Checkout" at bounding box center [318, 182] width 118 height 8
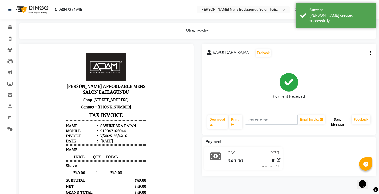
click at [343, 123] on button "Send Message" at bounding box center [337, 122] width 23 height 14
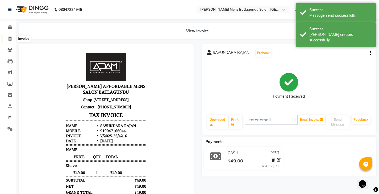
click at [10, 38] on icon at bounding box center [10, 39] width 3 height 4
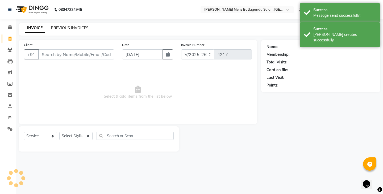
click at [64, 26] on link "PREVIOUS INVOICES" at bounding box center [70, 28] width 38 height 5
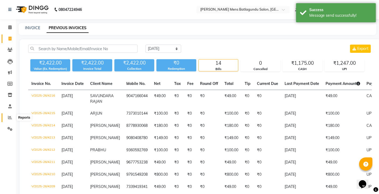
click at [10, 116] on icon at bounding box center [10, 118] width 4 height 4
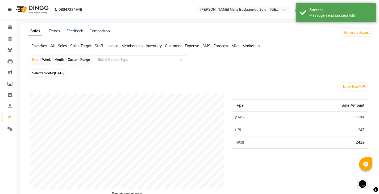
click at [99, 48] on span "Staff" at bounding box center [99, 46] width 9 height 5
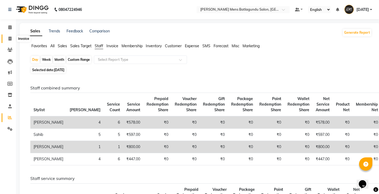
click at [11, 41] on span at bounding box center [9, 39] width 9 height 6
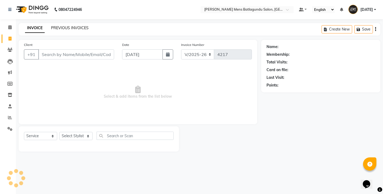
click at [62, 27] on link "PREVIOUS INVOICES" at bounding box center [70, 28] width 38 height 5
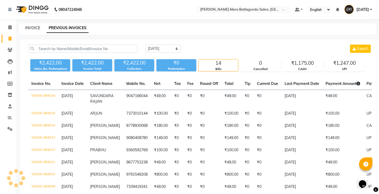
click at [37, 27] on link "INVOICE" at bounding box center [32, 28] width 15 height 5
